Goal: Information Seeking & Learning: Learn about a topic

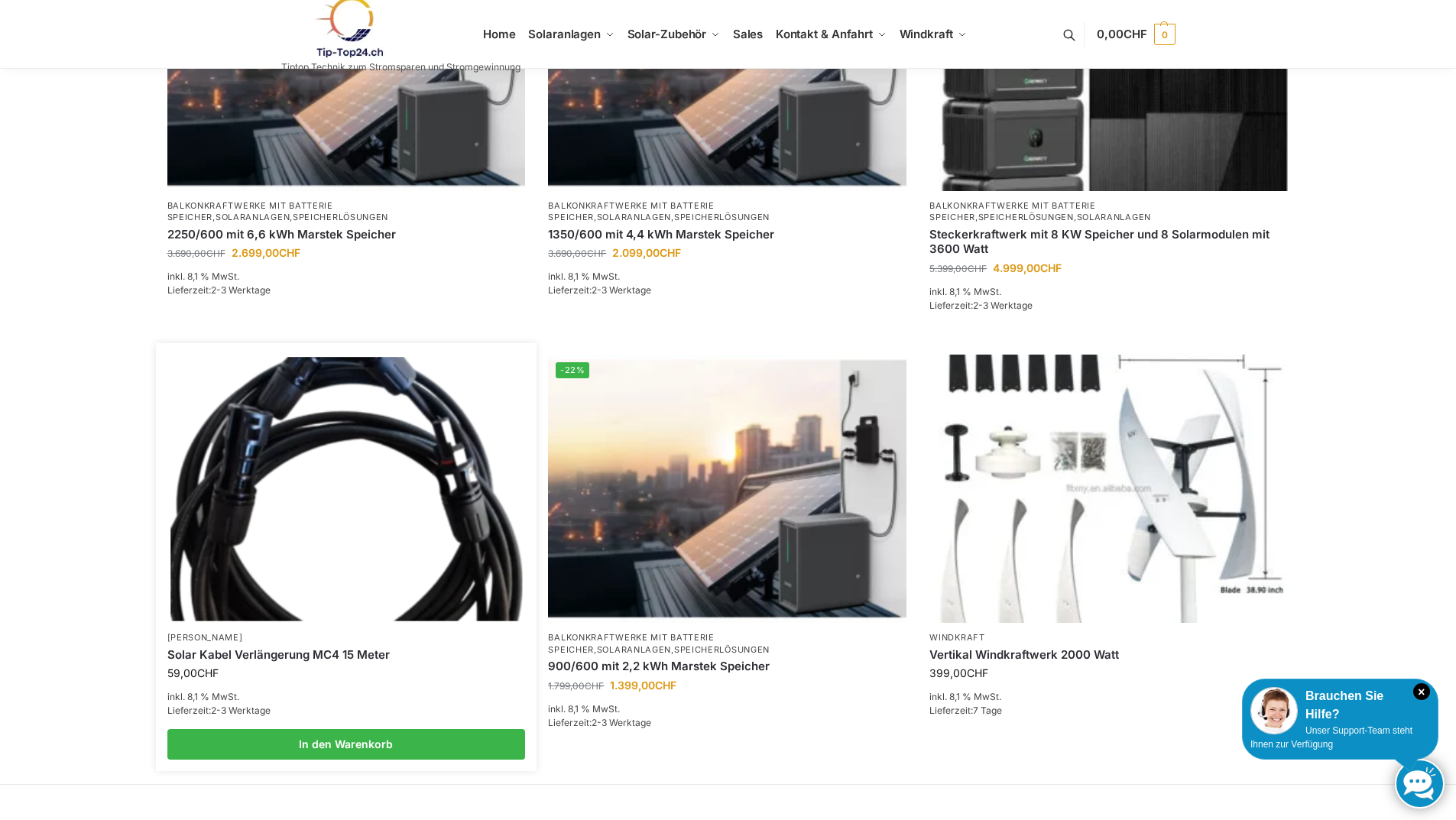
scroll to position [841, 0]
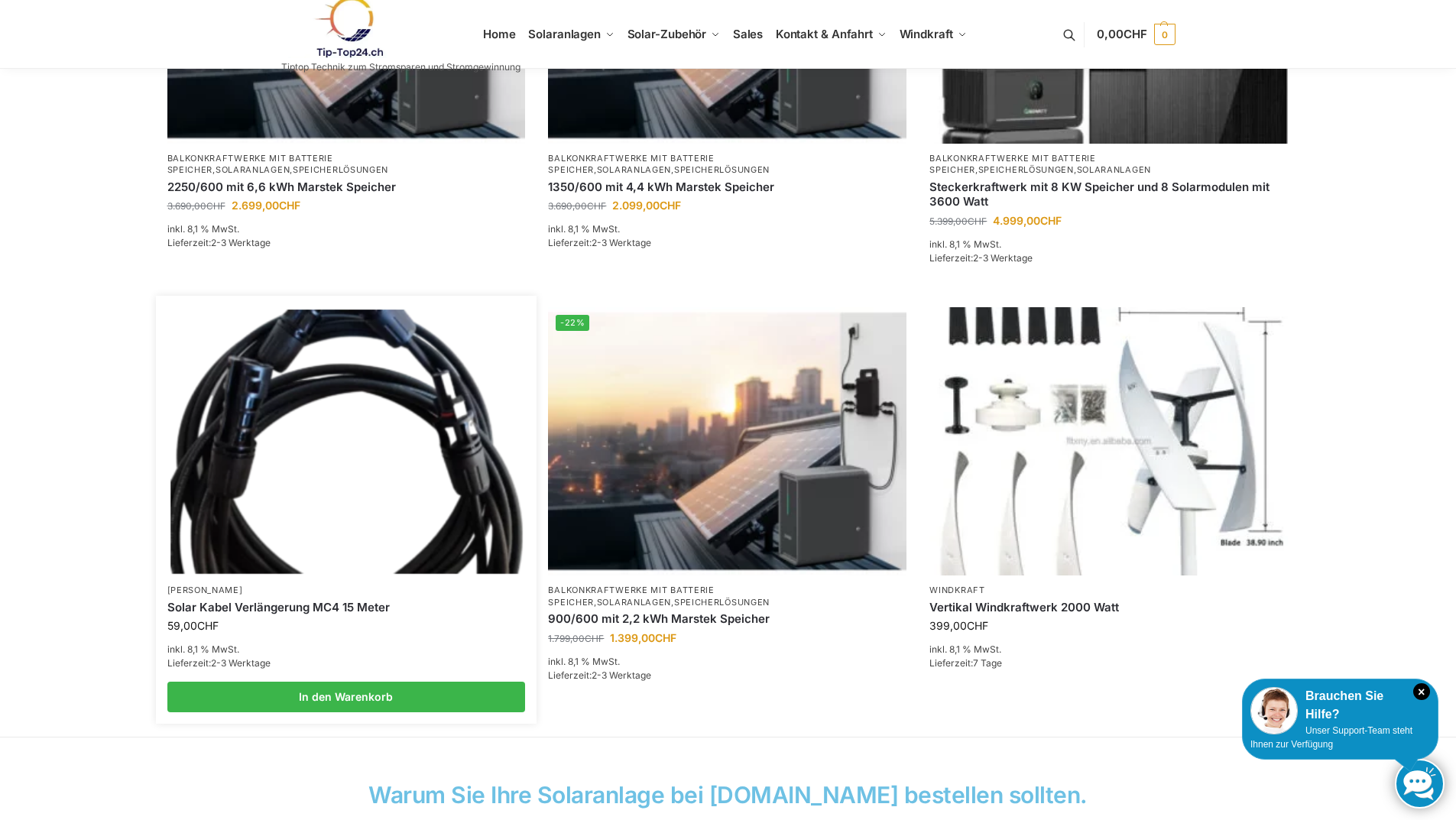
click at [346, 533] on img at bounding box center [345, 441] width 351 height 264
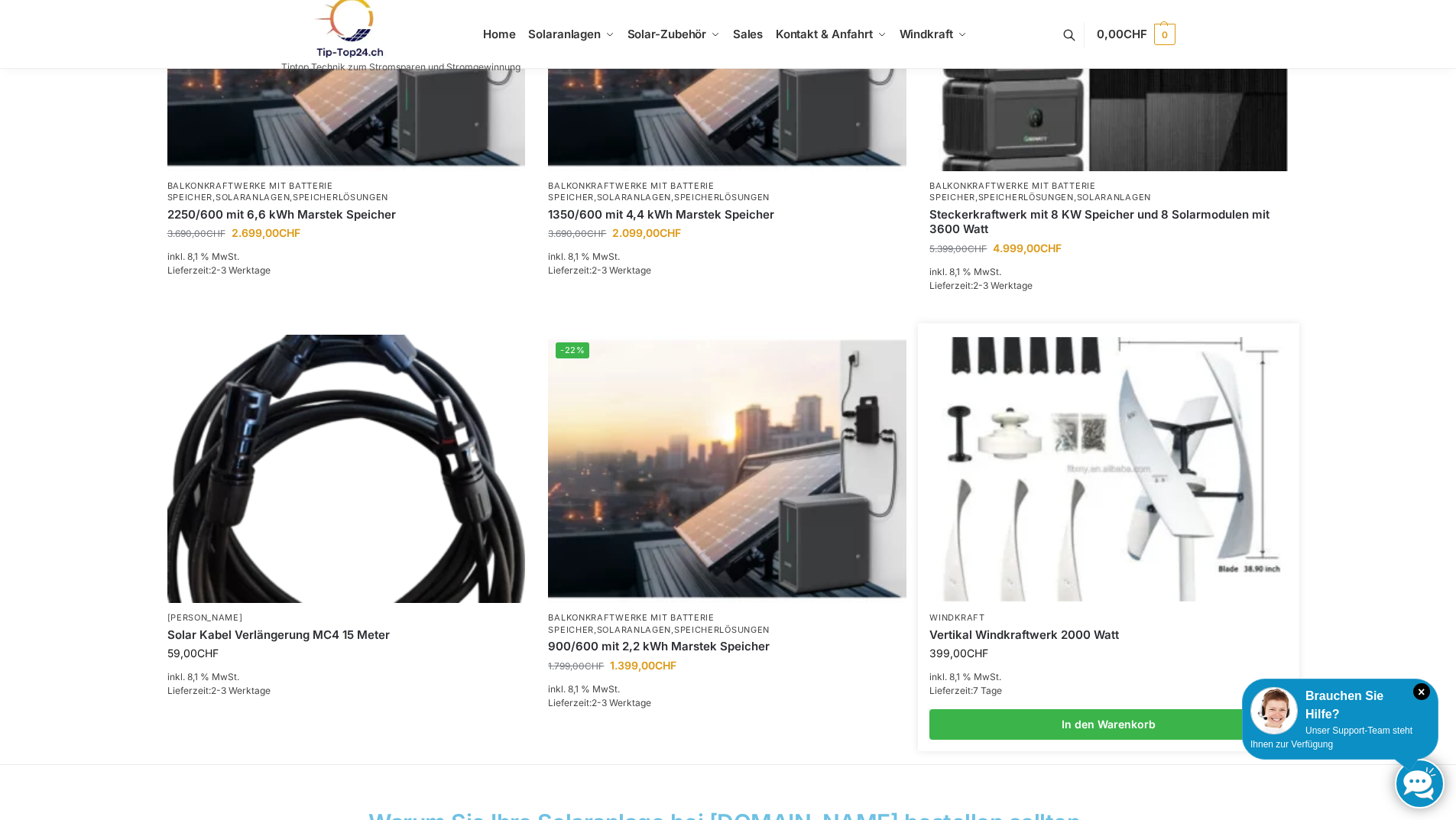
scroll to position [764, 0]
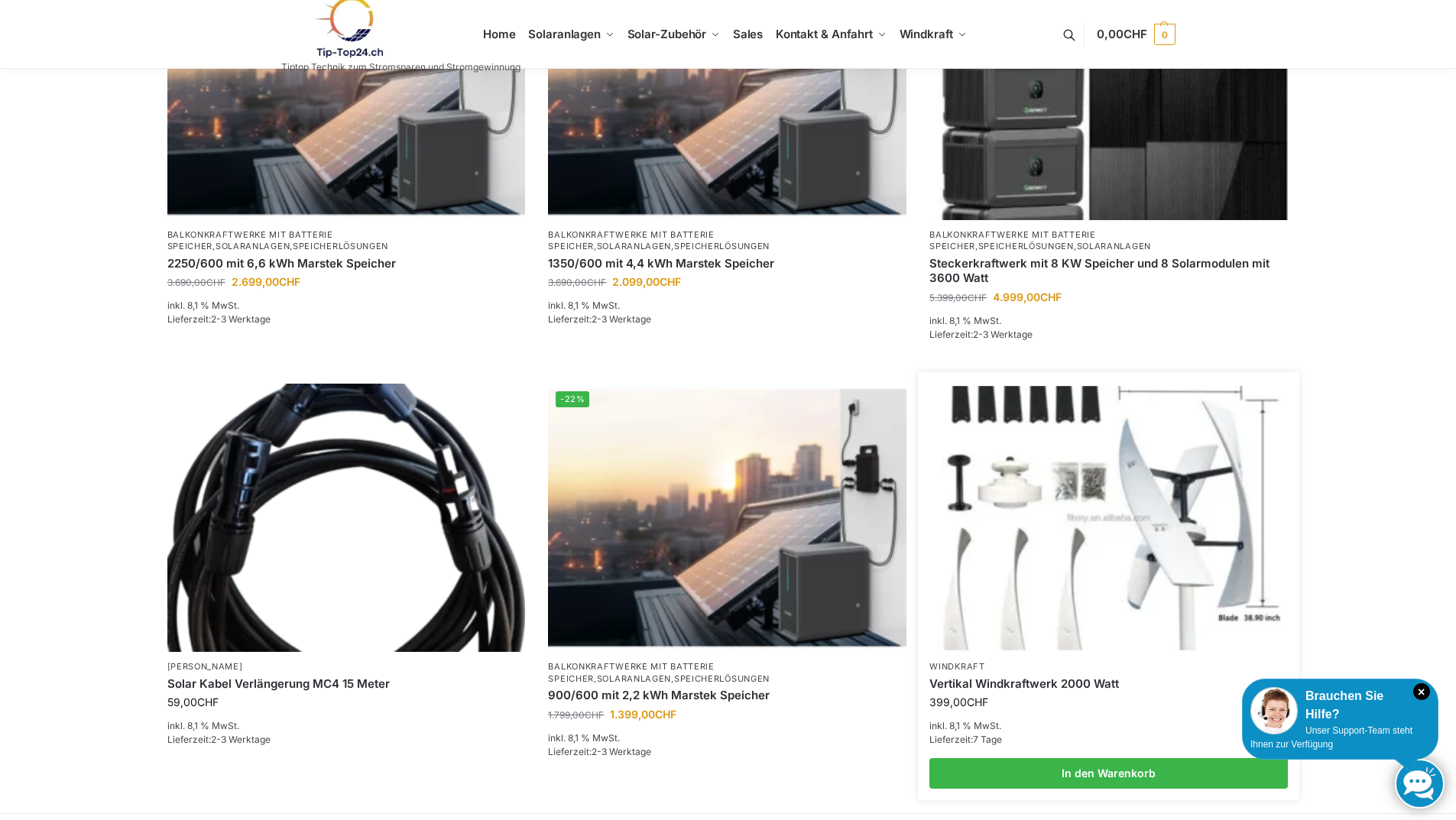
click at [1036, 534] on img at bounding box center [1108, 517] width 351 height 264
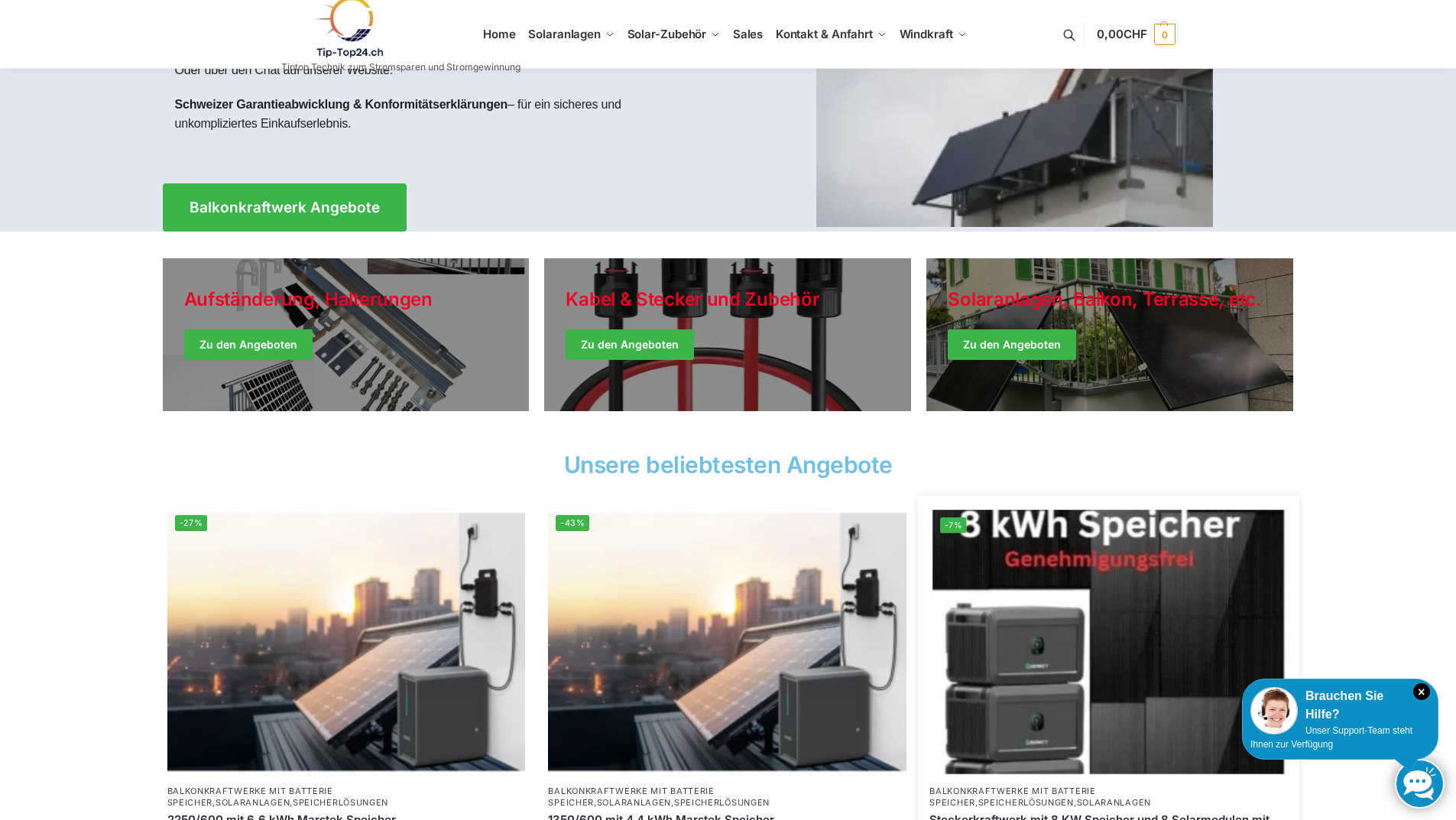
scroll to position [306, 0]
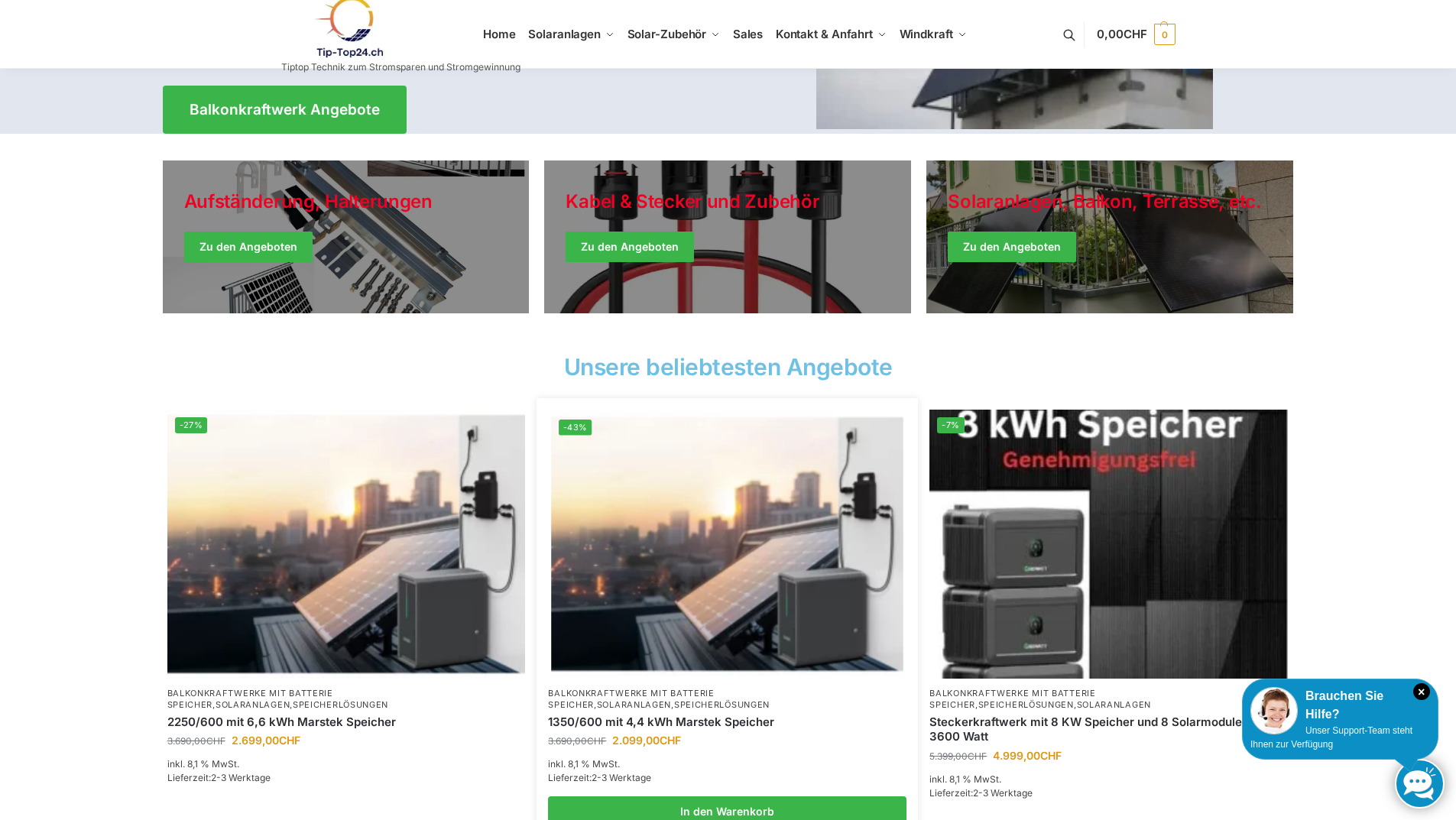
click at [753, 565] on img at bounding box center [727, 544] width 351 height 264
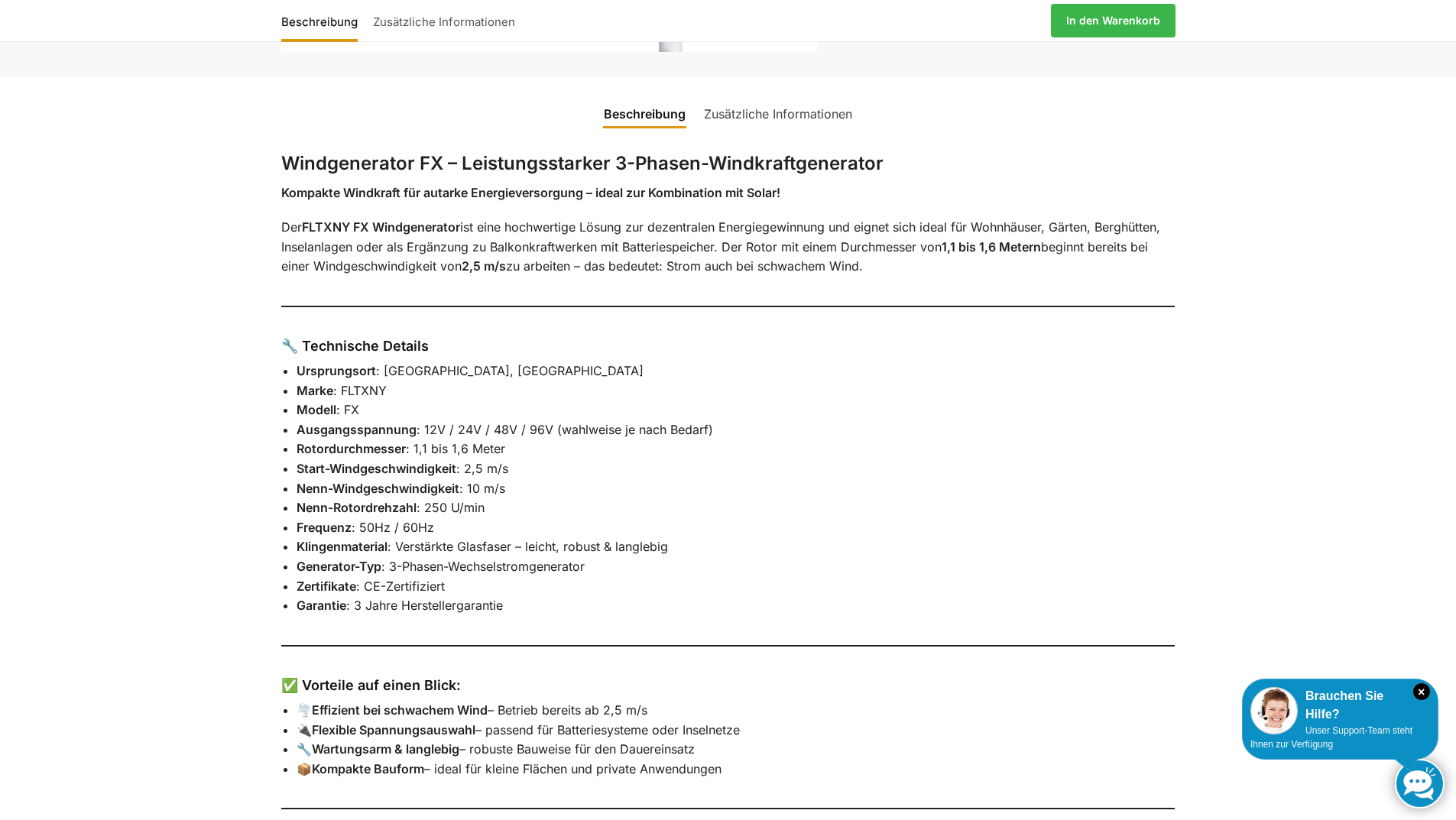
scroll to position [536, 0]
